Goal: Register for event/course

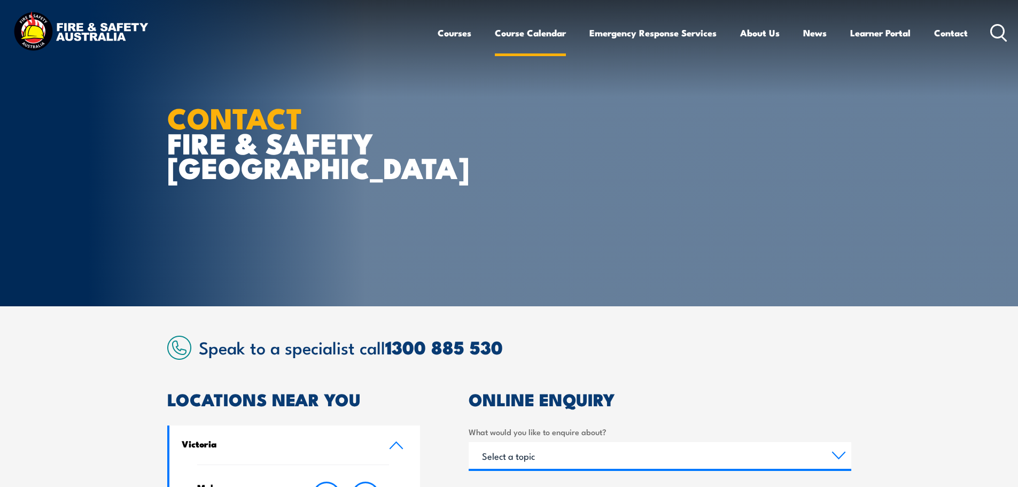
drag, startPoint x: 0, startPoint y: 0, endPoint x: 531, endPoint y: 31, distance: 531.5
click at [531, 31] on link "Course Calendar" at bounding box center [530, 33] width 71 height 28
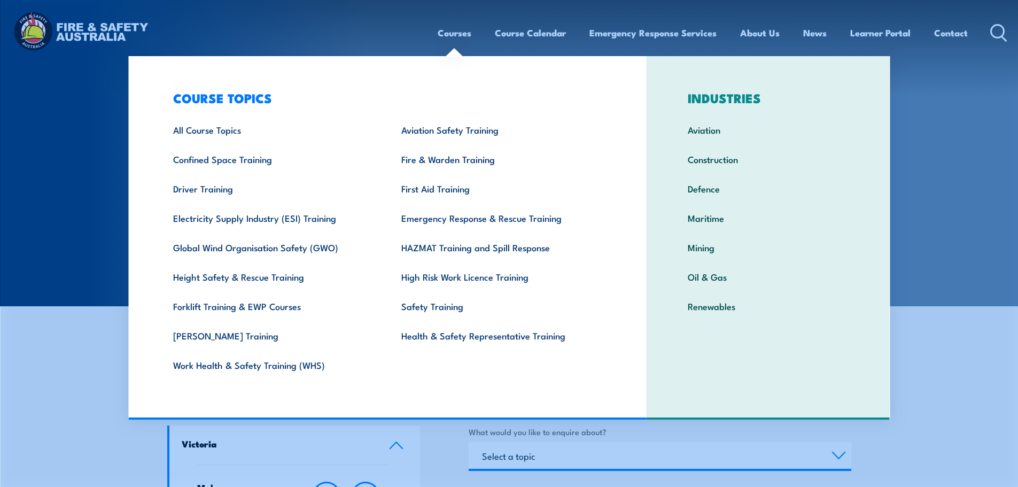
click at [452, 33] on link "Courses" at bounding box center [455, 33] width 34 height 28
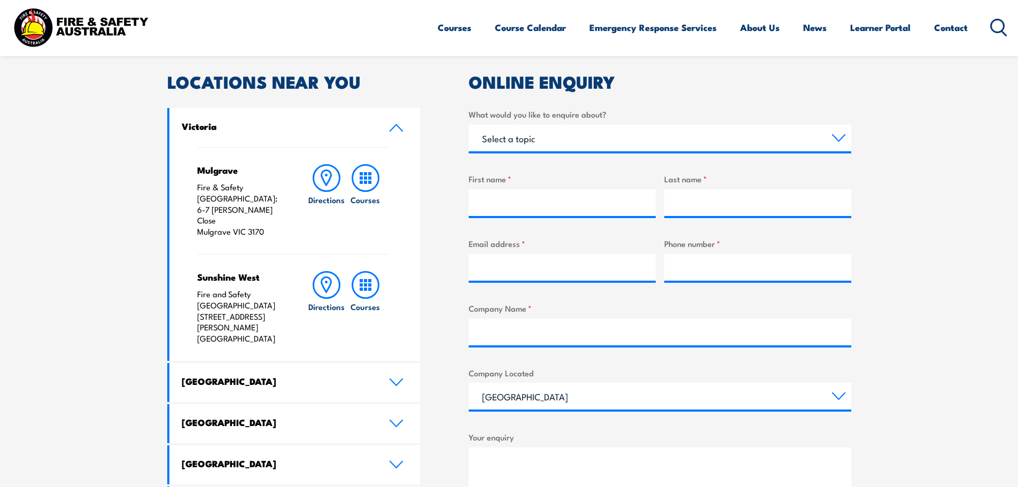
scroll to position [534, 0]
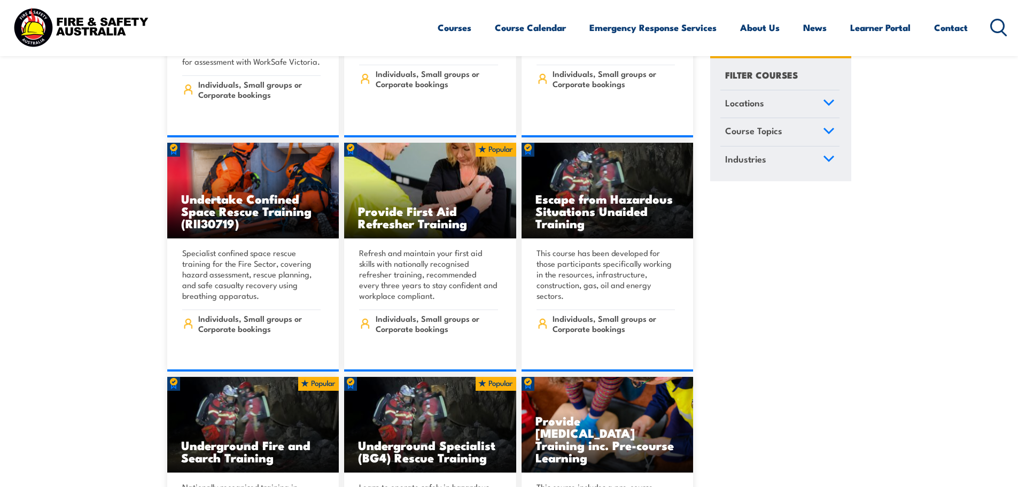
scroll to position [481, 0]
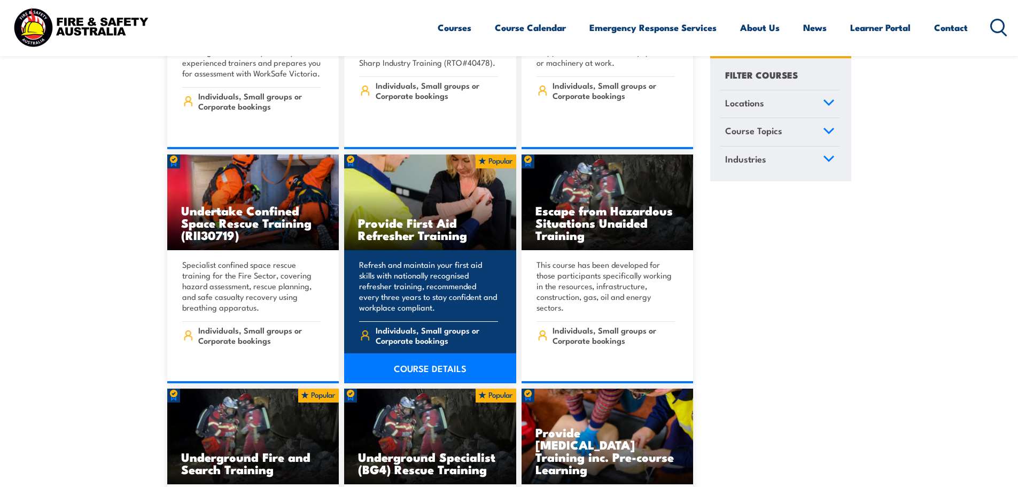
click at [450, 355] on link "COURSE DETAILS" at bounding box center [430, 368] width 172 height 30
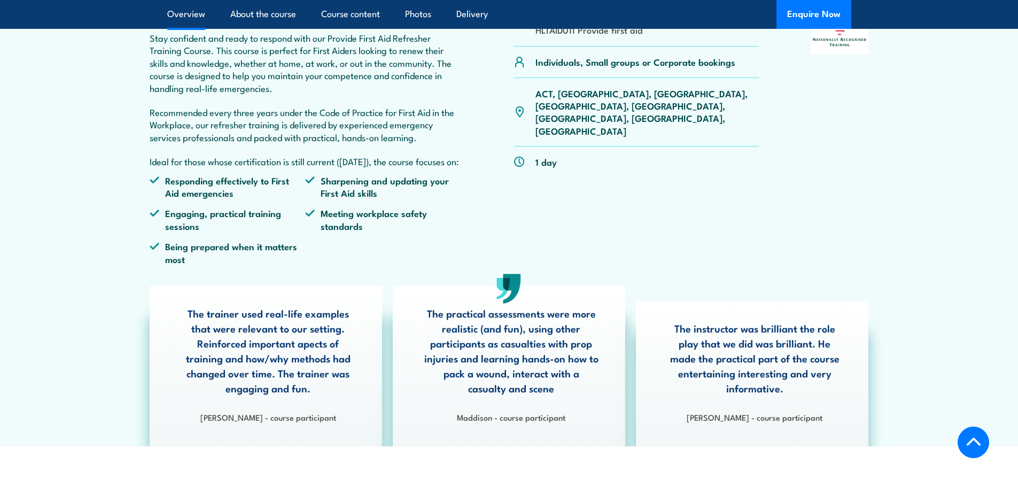
scroll to position [214, 0]
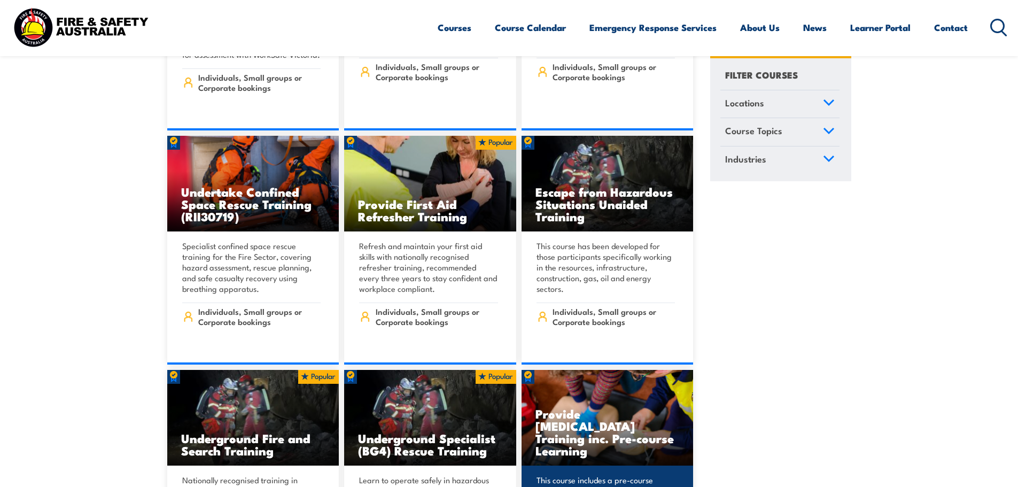
scroll to position [641, 0]
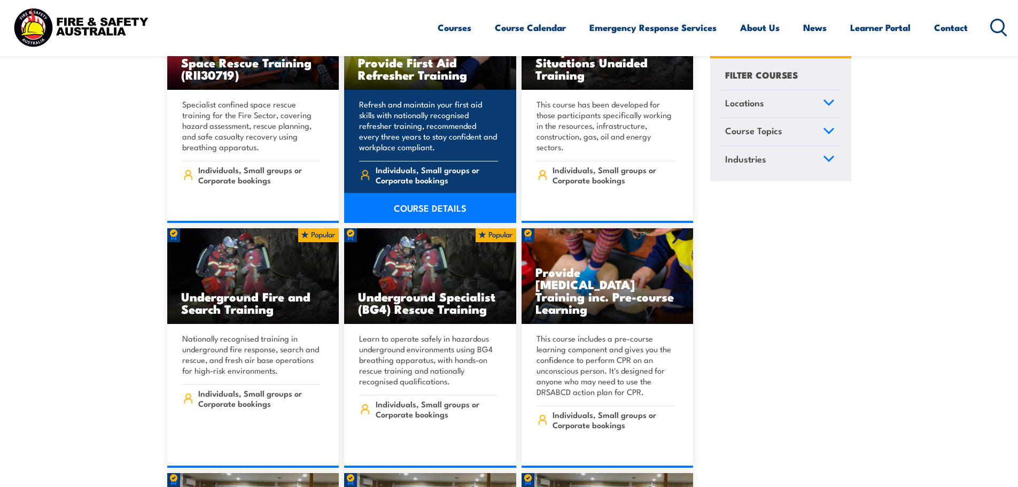
click at [406, 165] on span "Individuals, Small groups or Corporate bookings" at bounding box center [437, 175] width 122 height 20
click at [447, 193] on link "COURSE DETAILS" at bounding box center [430, 208] width 172 height 30
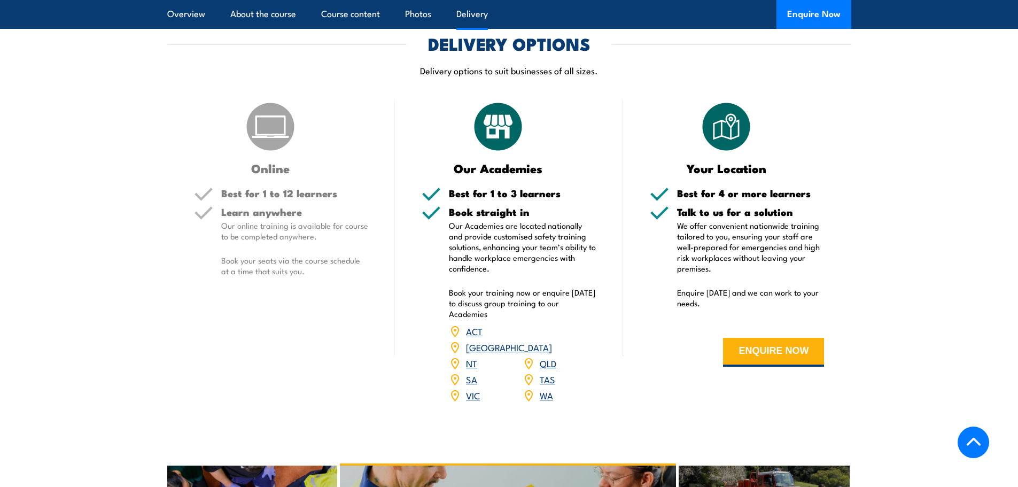
scroll to position [1977, 0]
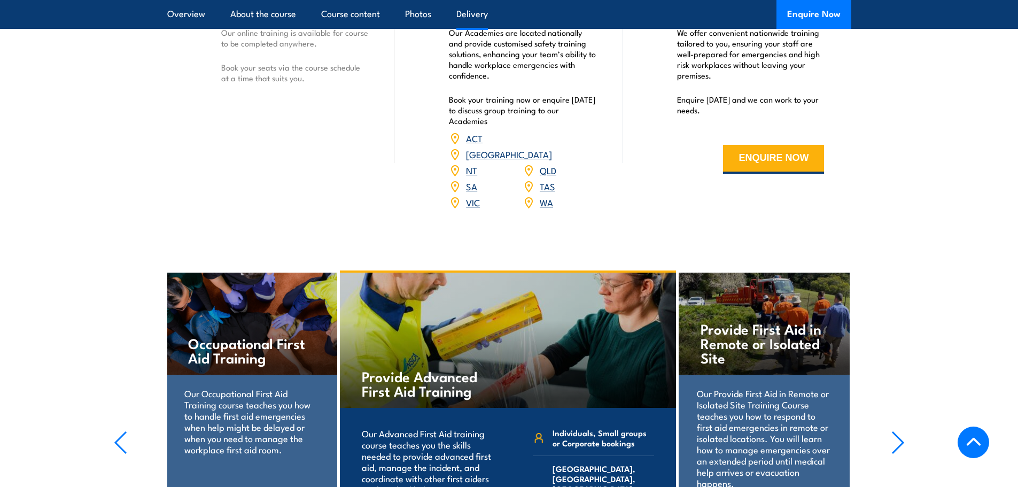
click at [471, 208] on link "VIC" at bounding box center [473, 202] width 14 height 13
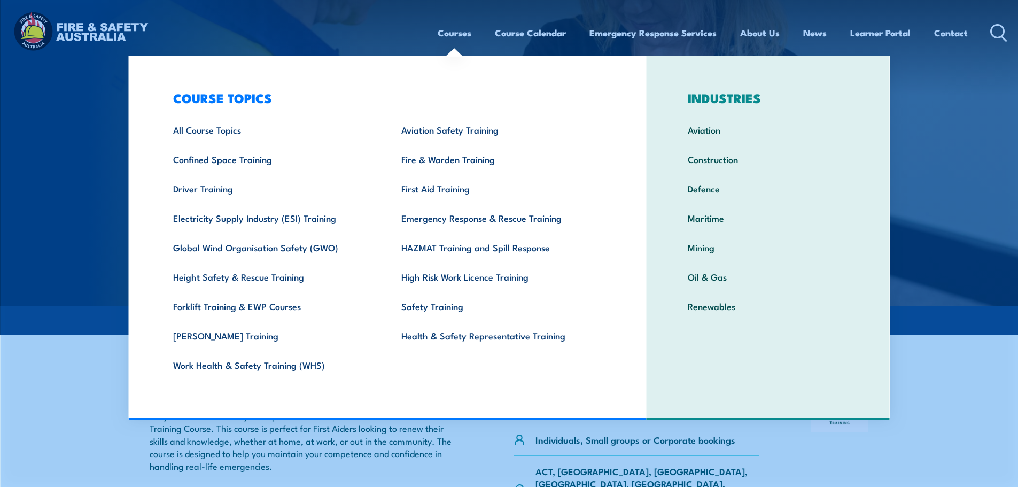
click at [446, 24] on link "Courses" at bounding box center [455, 33] width 34 height 28
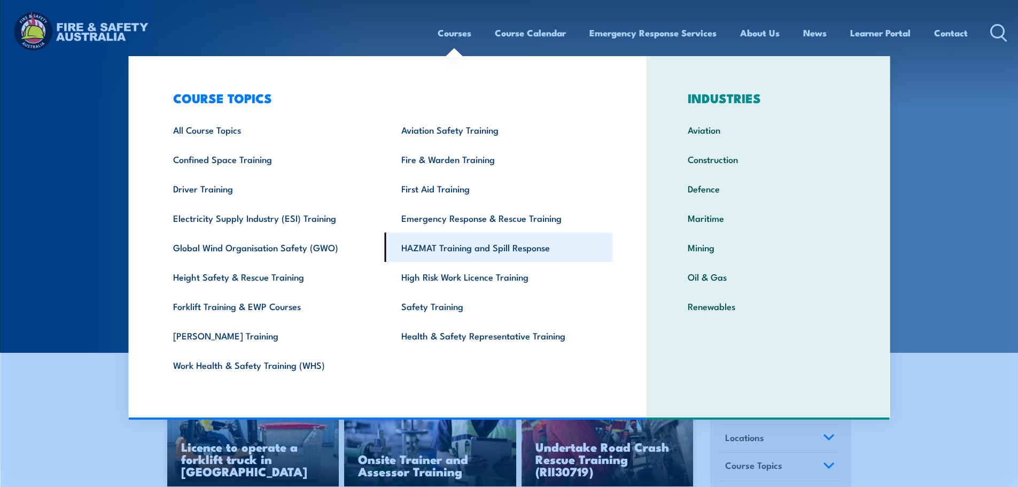
click at [449, 245] on link "HAZMAT Training and Spill Response" at bounding box center [499, 246] width 228 height 29
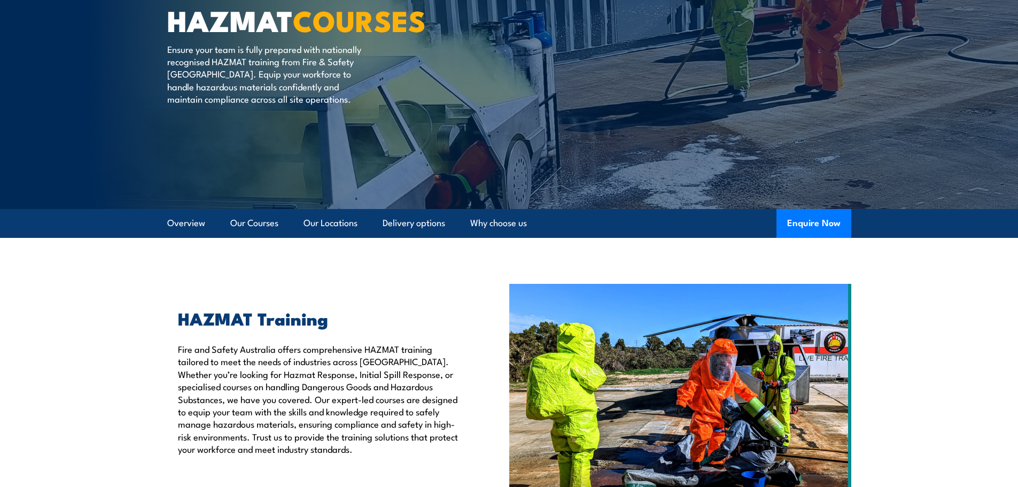
scroll to position [107, 0]
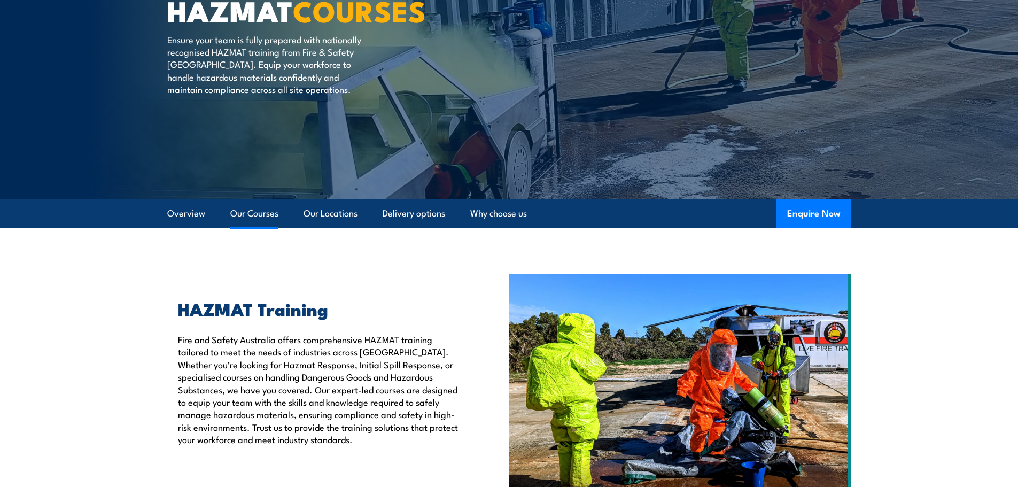
click at [248, 216] on link "Our Courses" at bounding box center [254, 213] width 48 height 28
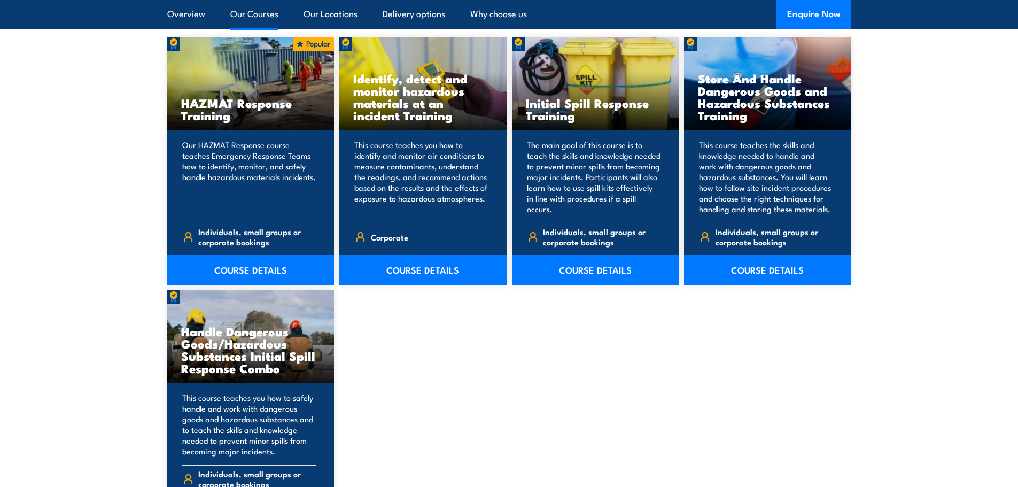
scroll to position [758, 0]
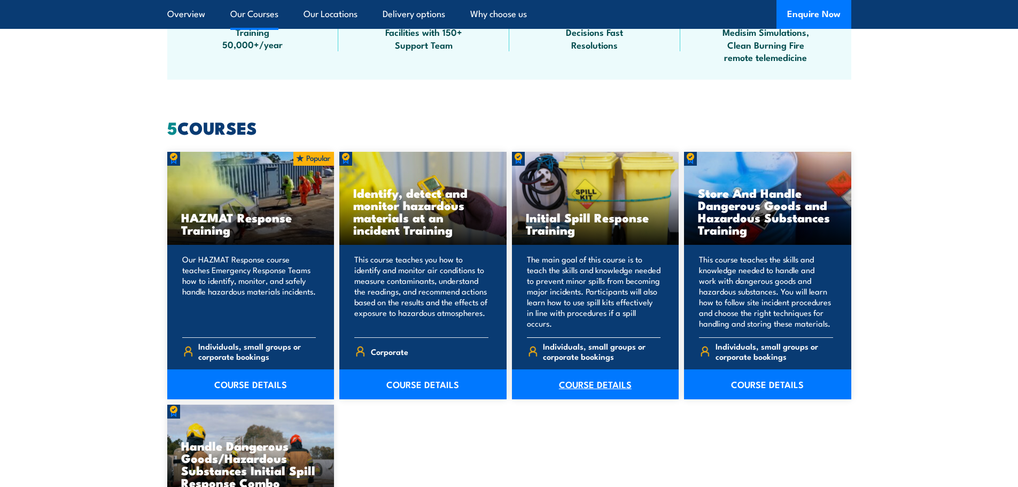
click at [573, 382] on link "COURSE DETAILS" at bounding box center [595, 384] width 167 height 30
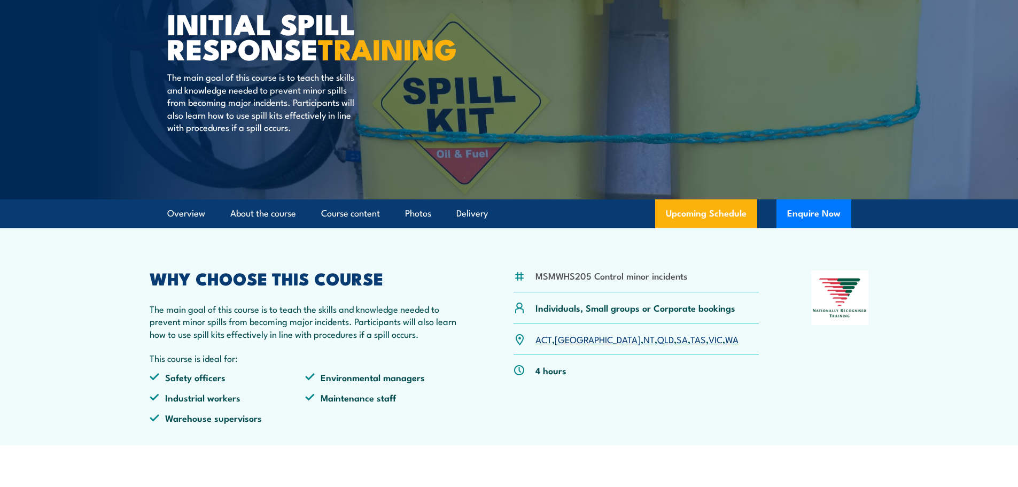
scroll to position [53, 0]
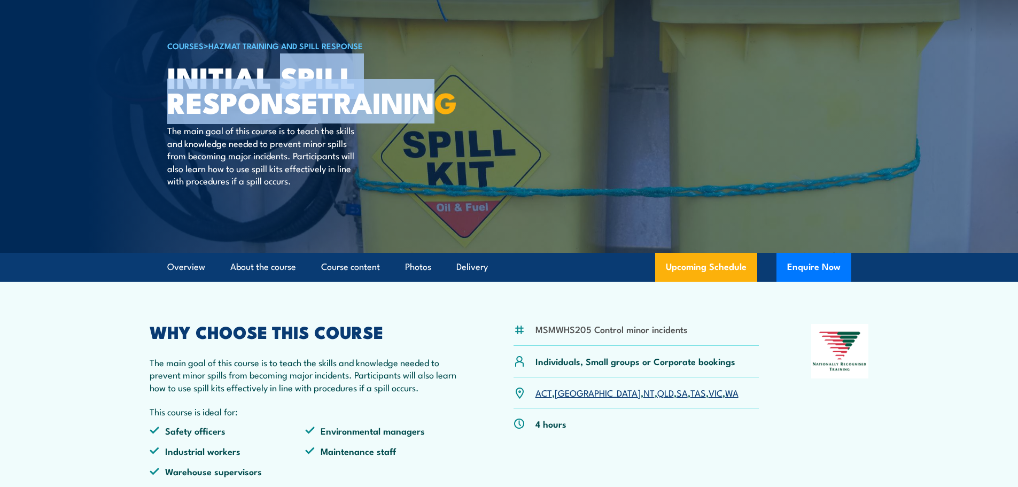
drag, startPoint x: 280, startPoint y: 79, endPoint x: 297, endPoint y: 119, distance: 44.1
click at [296, 114] on h1 "Initial Spill Response TRAINING" at bounding box center [299, 89] width 264 height 50
drag, startPoint x: 308, startPoint y: 130, endPoint x: 283, endPoint y: 86, distance: 51.0
click at [283, 86] on h1 "Initial Spill Response TRAINING" at bounding box center [299, 89] width 264 height 50
copy h1 "Spill Response TRAINING"
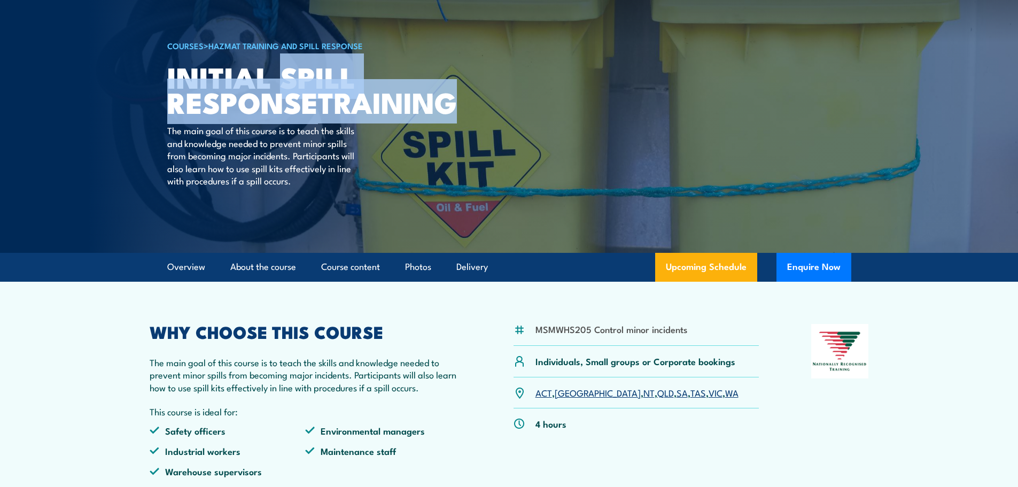
click at [488, 29] on article "COURSES > HAZMAT Training and Spill Response Initial Spill Response TRAINING Th…" at bounding box center [509, 100] width 684 height 306
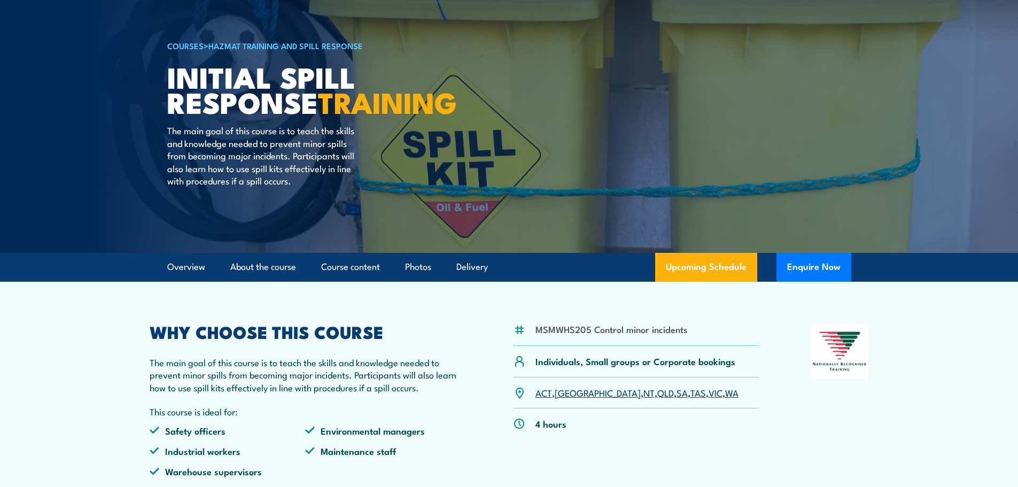
scroll to position [0, 0]
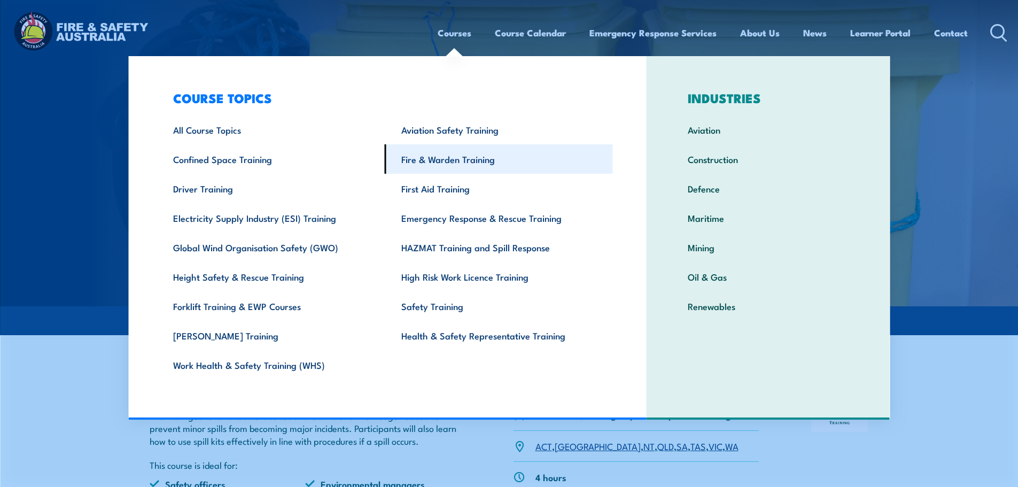
click at [442, 165] on link "Fire & Warden Training" at bounding box center [499, 158] width 228 height 29
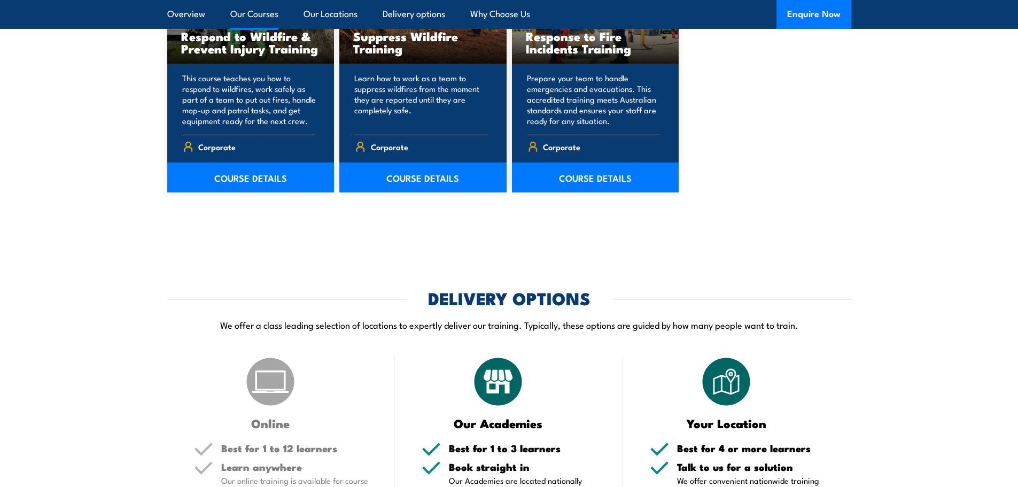
scroll to position [1710, 0]
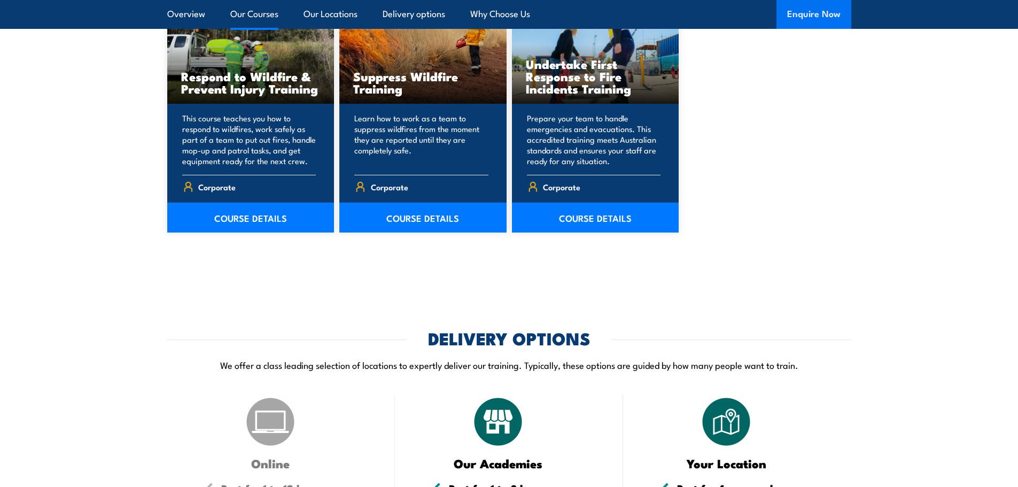
click at [823, 9] on button "Enquire Now" at bounding box center [813, 14] width 75 height 29
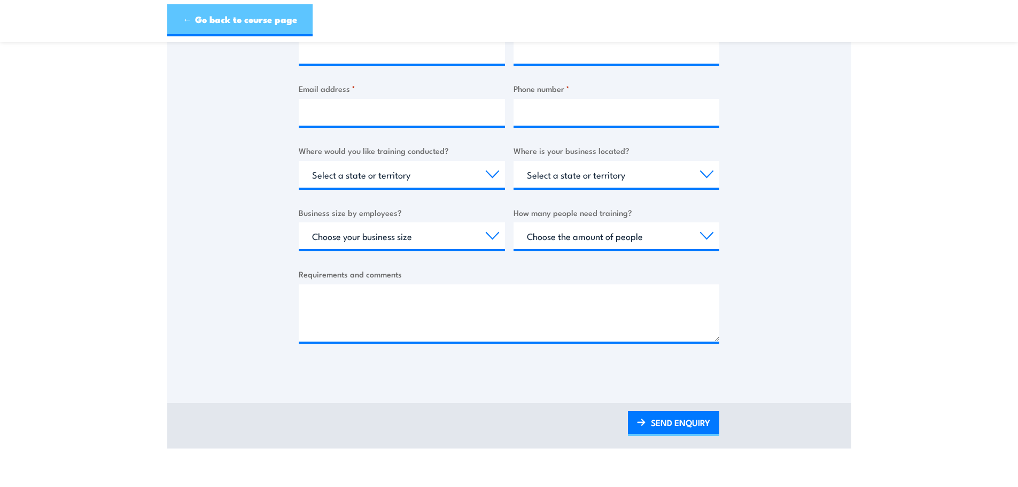
scroll to position [89, 0]
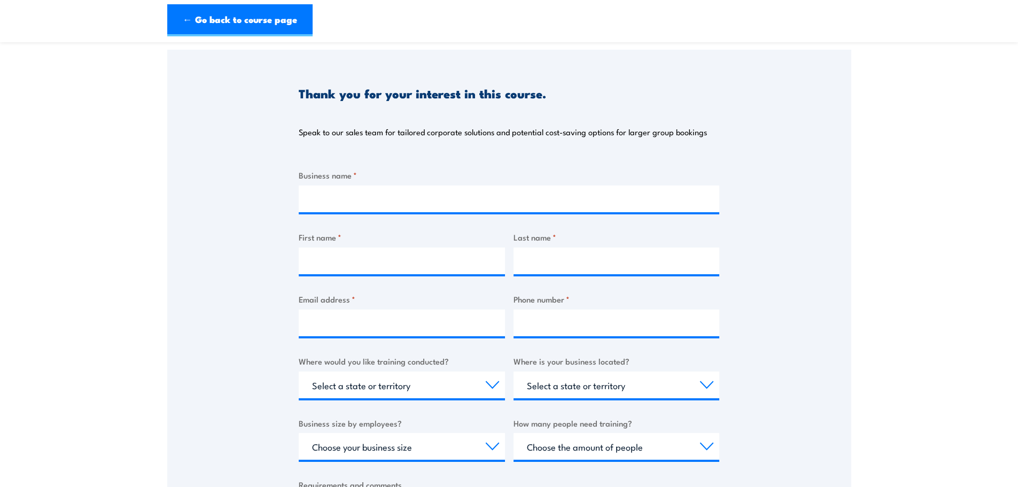
click at [89, 138] on section "Fire Safety Training Courses Thank you for your interest in this course. Speak …" at bounding box center [509, 311] width 1018 height 695
click at [976, 94] on section "Fire Safety Training Courses Thank you for your interest in this course. Speak …" at bounding box center [509, 311] width 1018 height 695
